Goal: Task Accomplishment & Management: Use online tool/utility

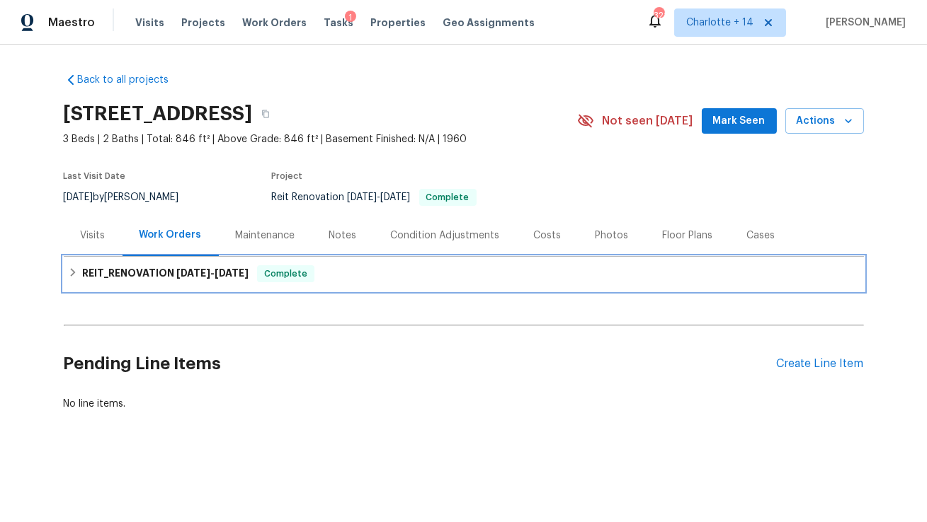
click at [183, 272] on span "8/8/25" at bounding box center [193, 273] width 34 height 10
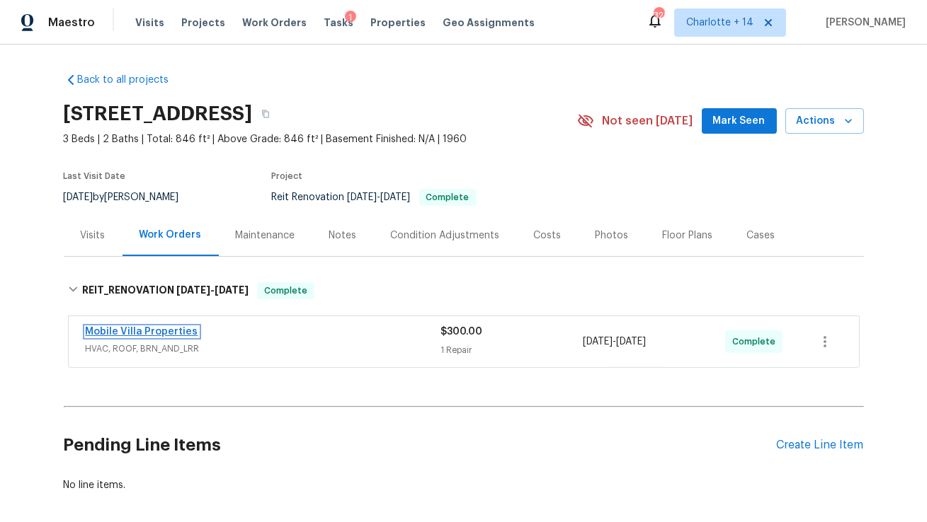
click at [132, 328] on link "Mobile Villa Properties" at bounding box center [142, 332] width 113 height 10
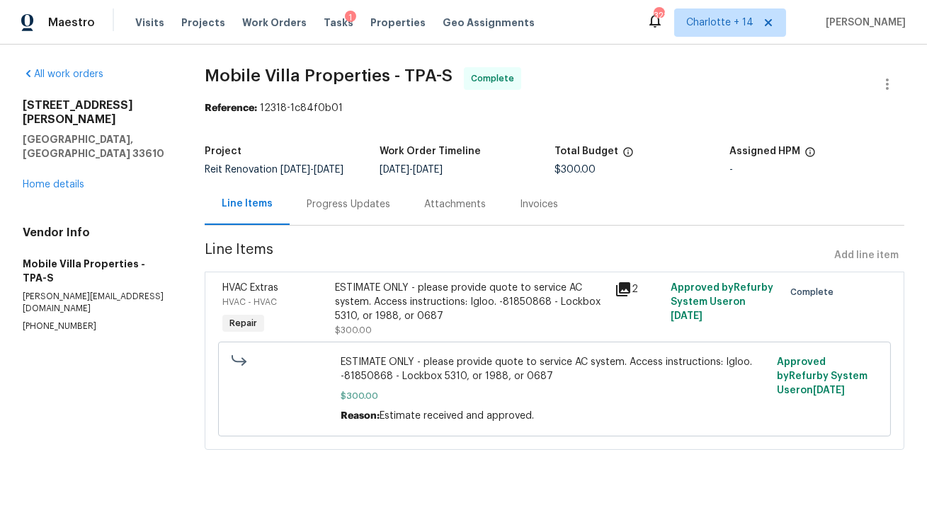
click at [362, 210] on div "Progress Updates" at bounding box center [349, 205] width 84 height 14
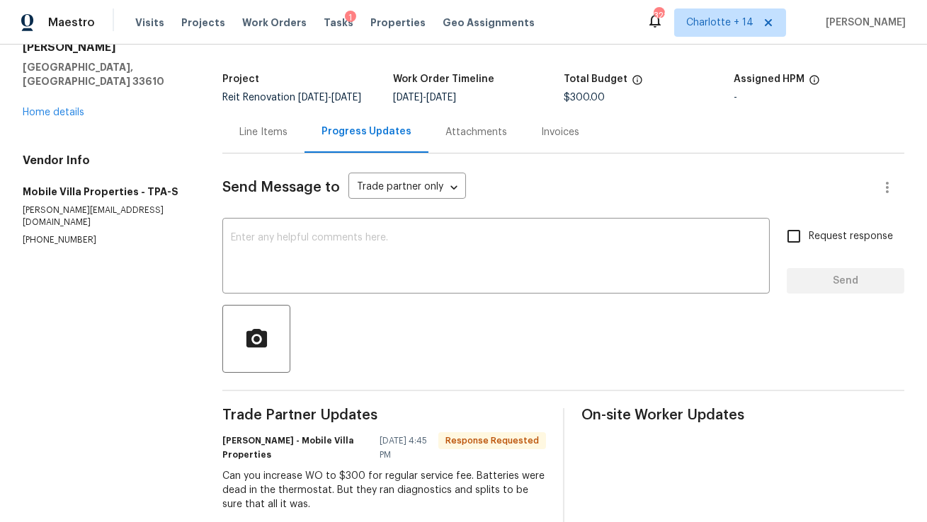
scroll to position [181, 0]
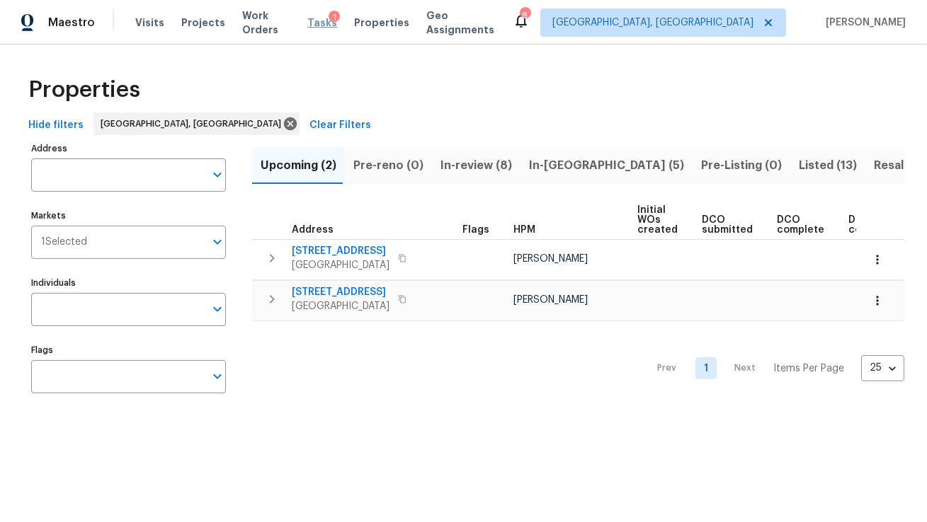
click at [320, 21] on span "Tasks" at bounding box center [322, 23] width 30 height 10
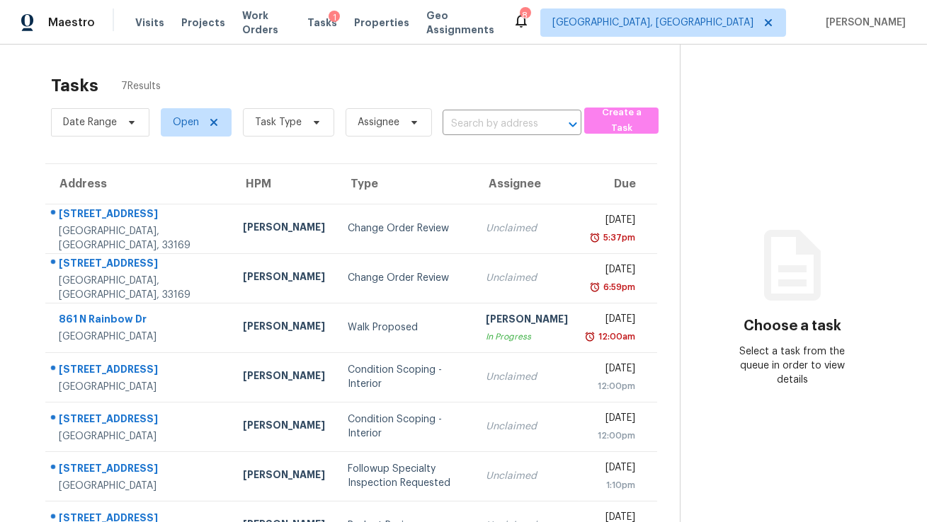
scroll to position [44, 0]
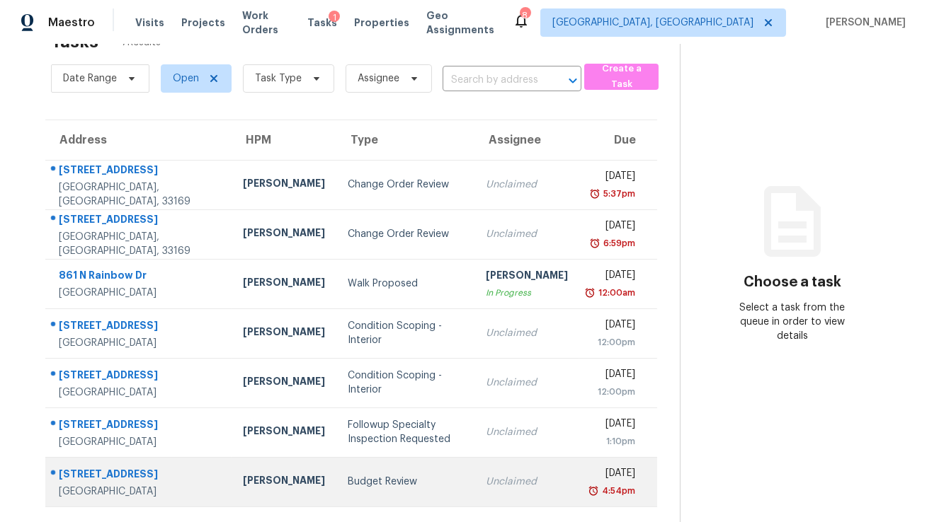
click at [243, 478] on div "[PERSON_NAME]" at bounding box center [284, 483] width 82 height 18
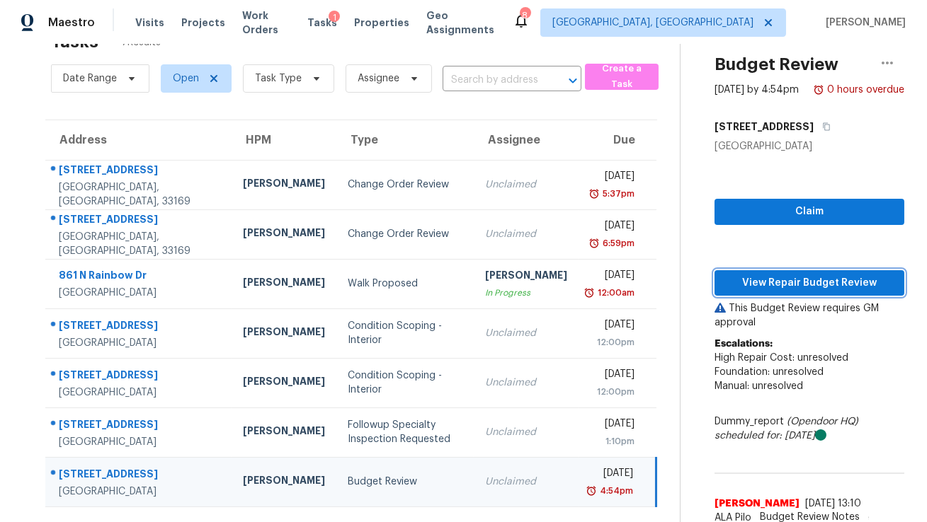
click at [746, 286] on span "View Repair Budget Review" at bounding box center [809, 284] width 167 height 18
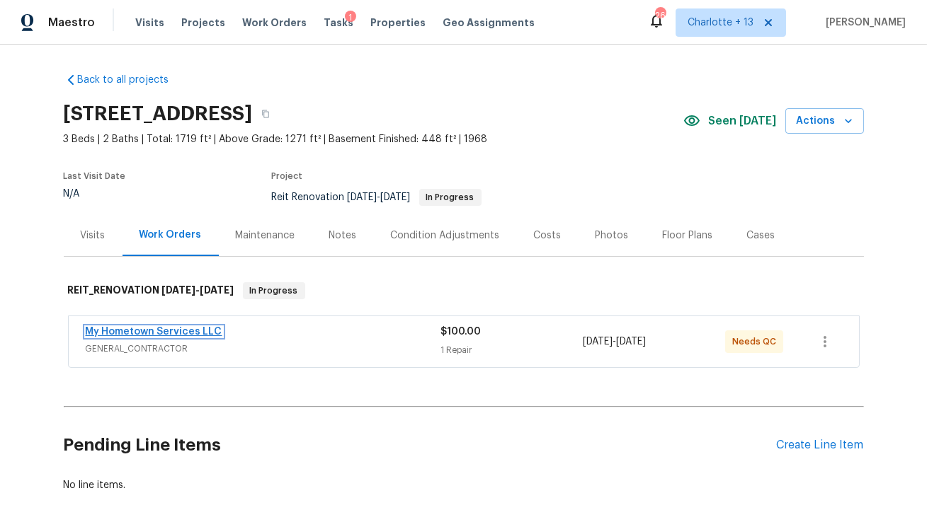
click at [164, 331] on link "My Hometown Services LLC" at bounding box center [154, 332] width 137 height 10
